Goal: Task Accomplishment & Management: Use online tool/utility

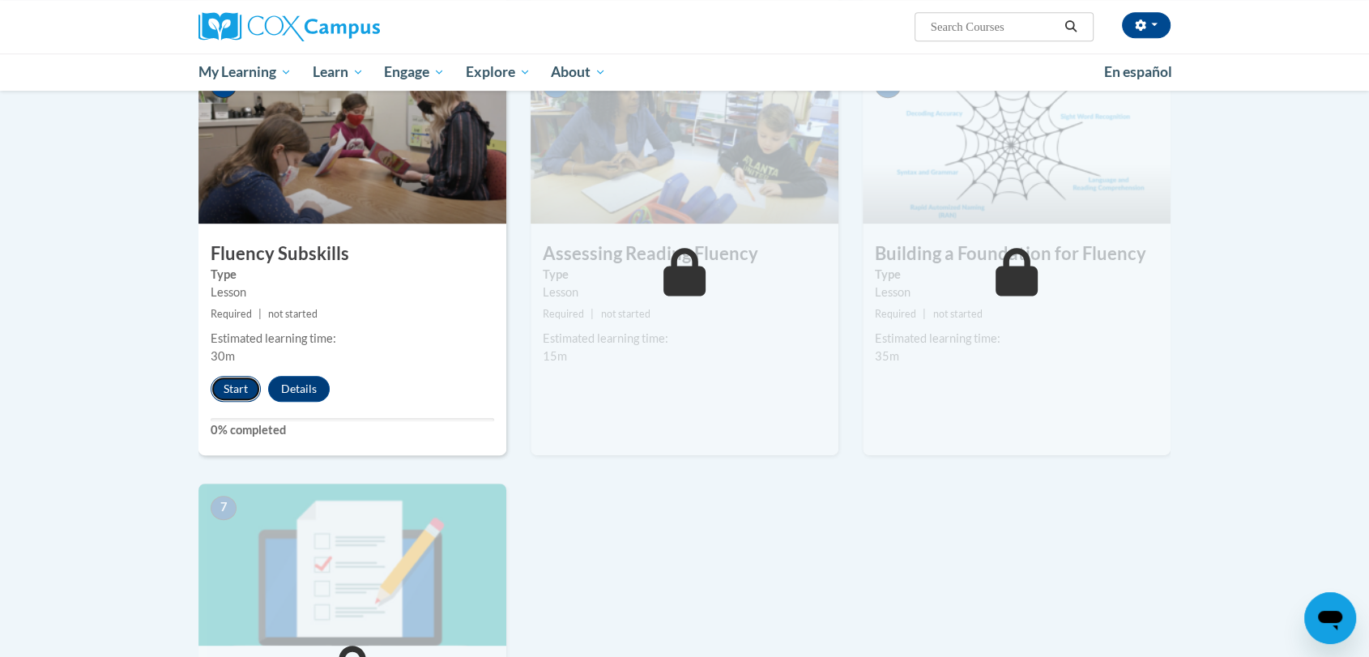
click at [231, 390] on button "Start" at bounding box center [236, 389] width 50 height 26
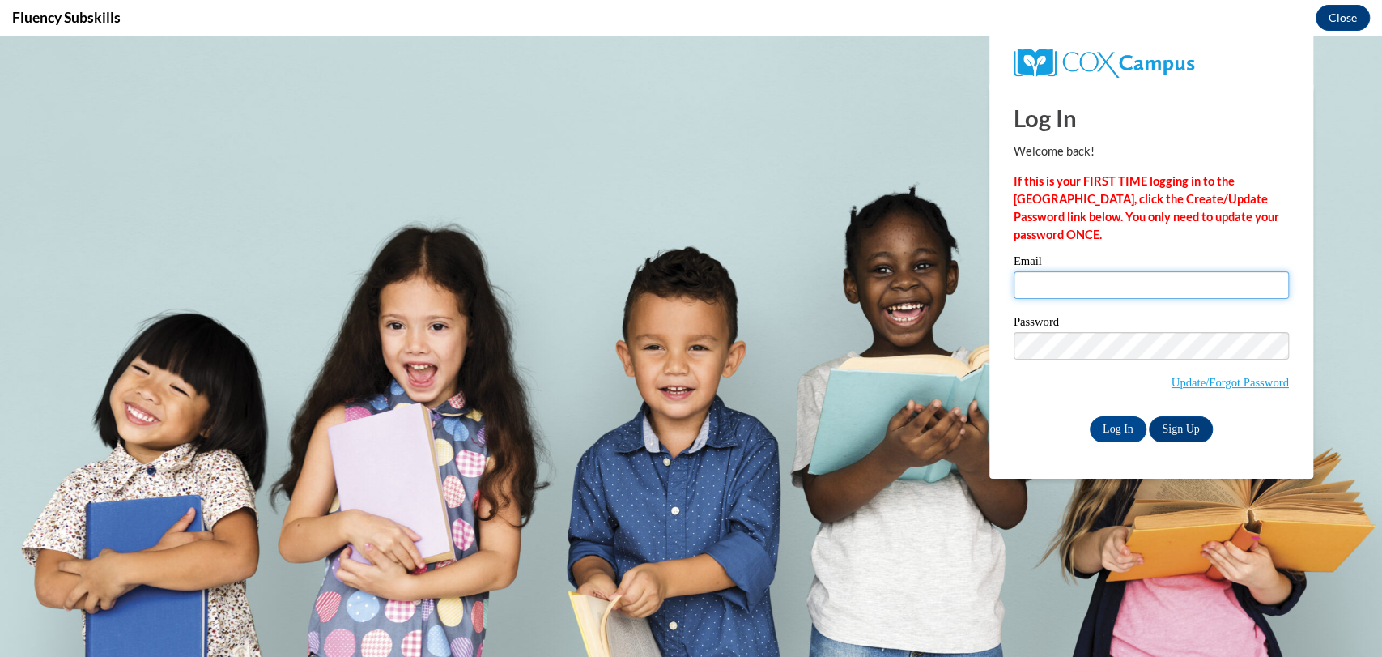
click at [1050, 284] on input "Email" at bounding box center [1151, 285] width 275 height 28
click at [1042, 294] on input "Email" at bounding box center [1151, 285] width 275 height 28
click at [1042, 296] on input "Email" at bounding box center [1151, 285] width 275 height 28
type input "[EMAIL_ADDRESS][DOMAIN_NAME]"
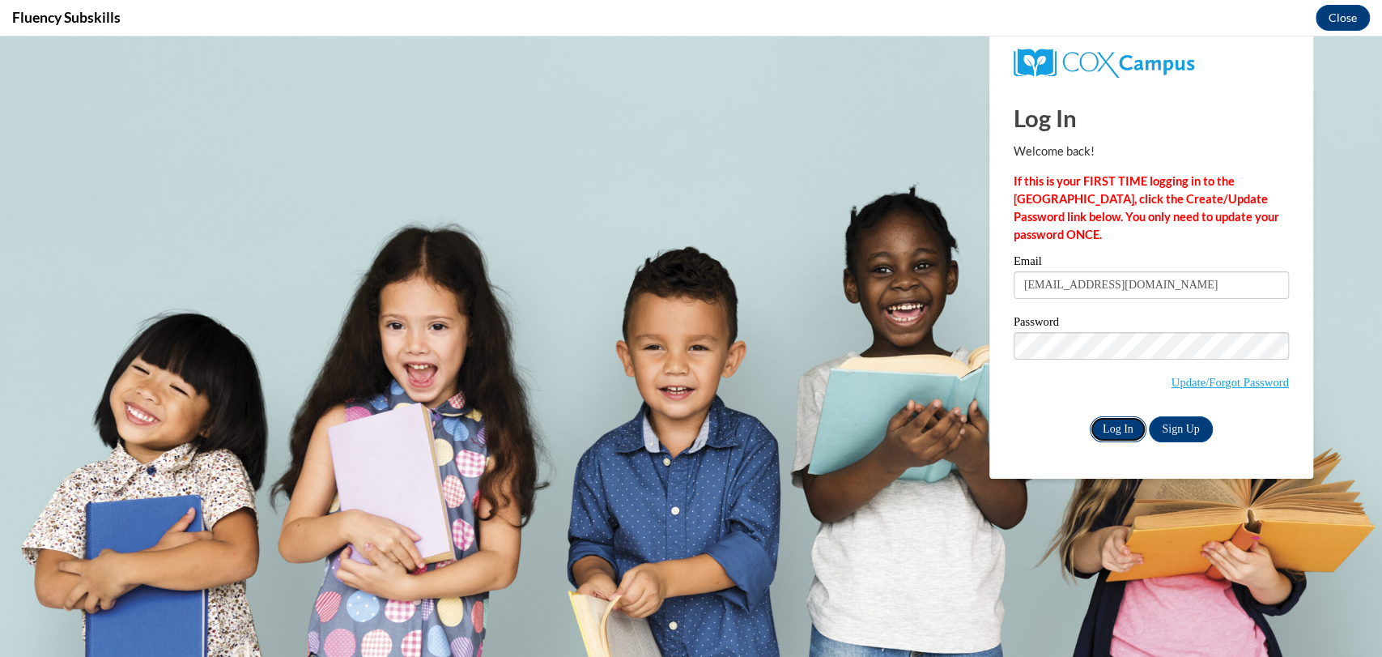
click at [1105, 426] on input "Log In" at bounding box center [1118, 429] width 57 height 26
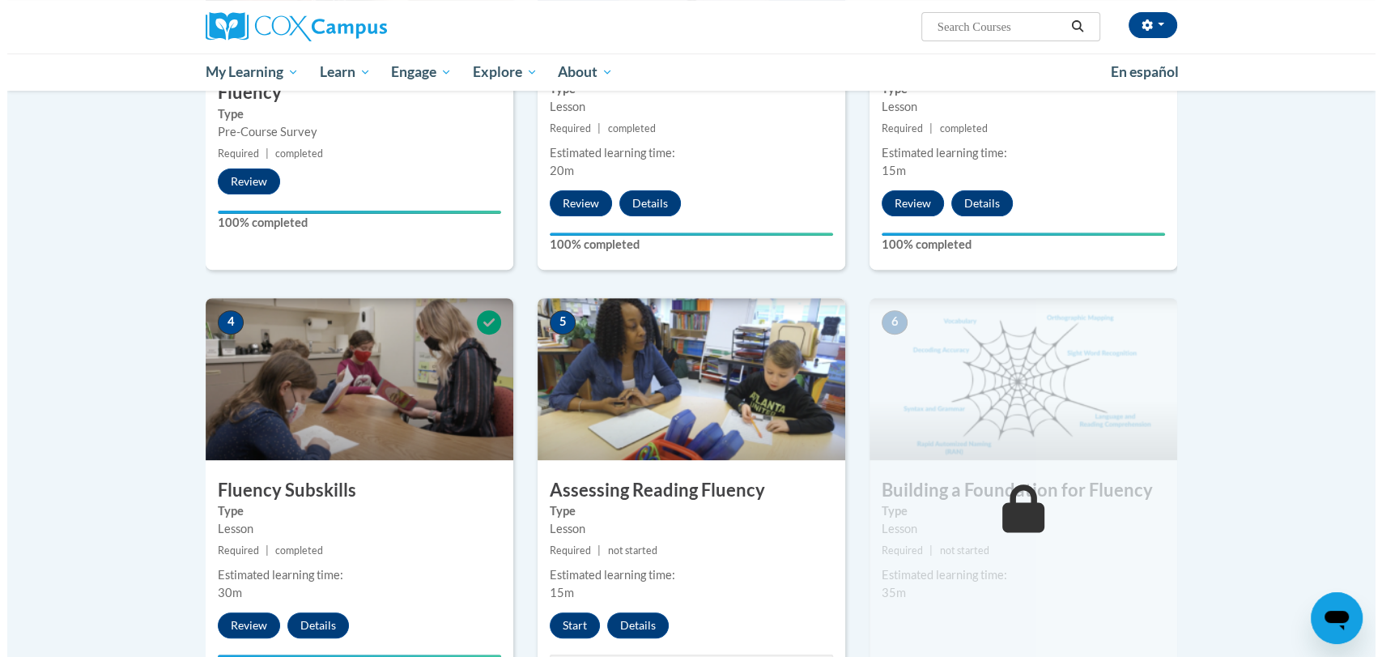
scroll to position [740, 0]
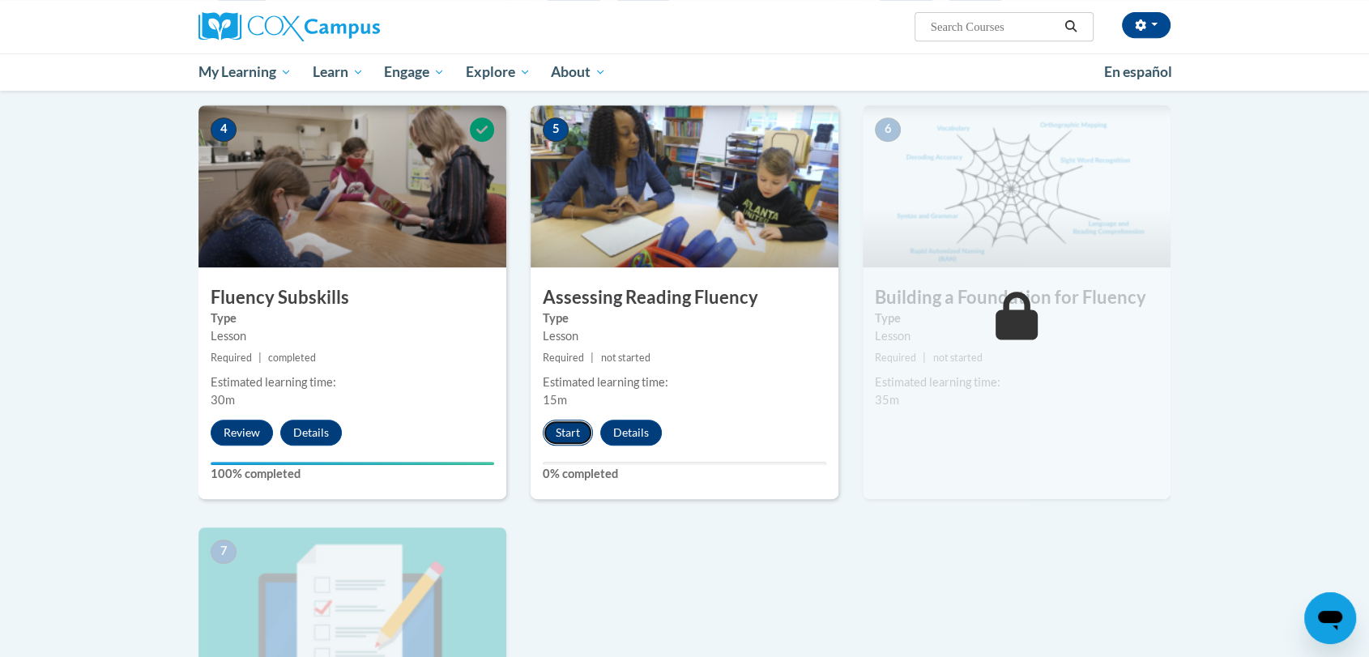
click at [551, 442] on button "Start" at bounding box center [568, 433] width 50 height 26
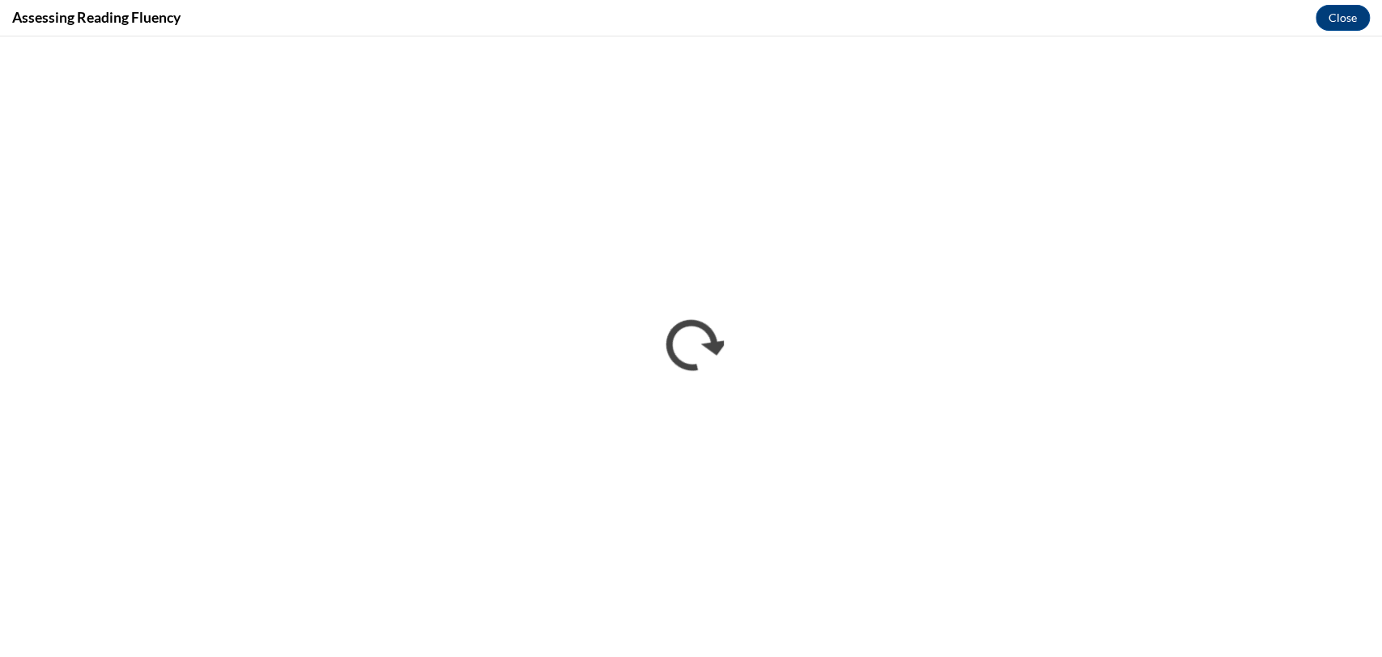
scroll to position [0, 0]
